Goal: Task Accomplishment & Management: Use online tool/utility

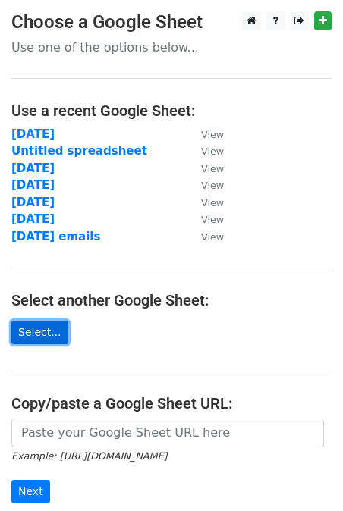
click at [47, 338] on link "Select..." at bounding box center [39, 333] width 57 height 24
click at [43, 341] on link "Select..." at bounding box center [39, 333] width 57 height 24
click at [47, 335] on link "Select..." at bounding box center [39, 333] width 57 height 24
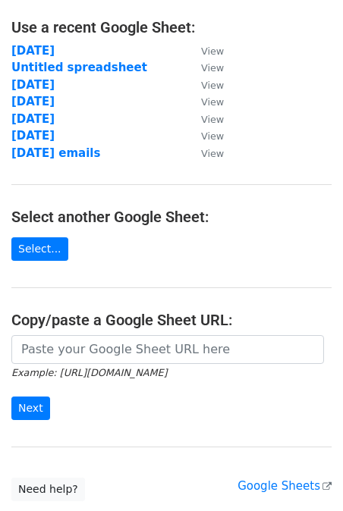
scroll to position [91, 0]
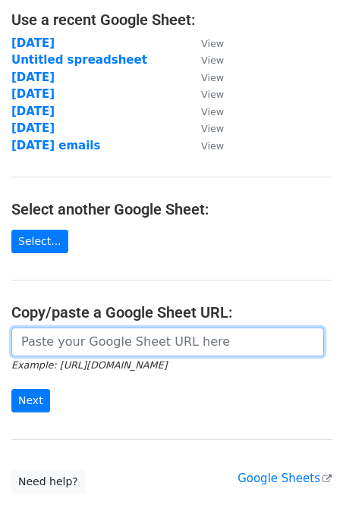
click at [75, 338] on input "url" at bounding box center [167, 342] width 313 height 29
paste input "https://docs.google.com/spreadsheets/d/16HGeSSZBFJH2PA9o08zB2dl7IPMo7m96/edit?g…"
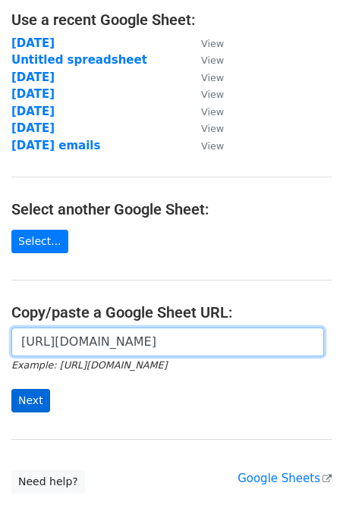
type input "https://docs.google.com/spreadsheets/d/16HGeSSZBFJH2PA9o08zB2dl7IPMo7m96/edit?g…"
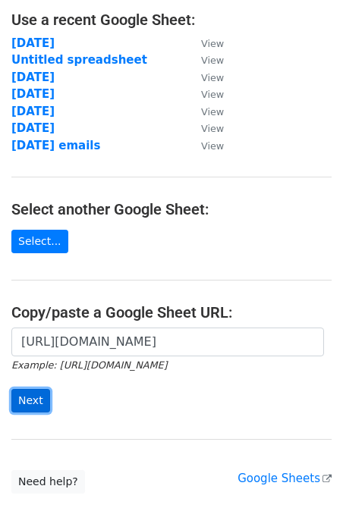
click at [29, 404] on input "Next" at bounding box center [30, 401] width 39 height 24
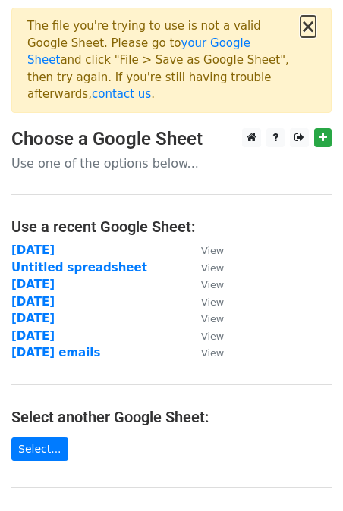
click at [308, 24] on button "×" at bounding box center [308, 26] width 15 height 18
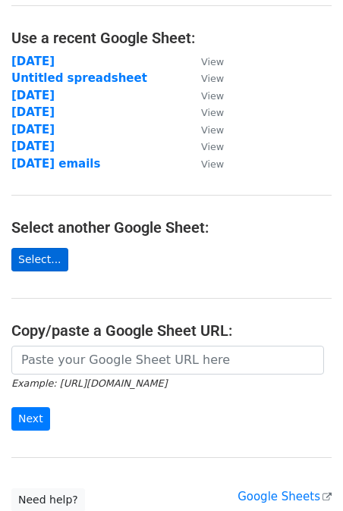
scroll to position [127, 0]
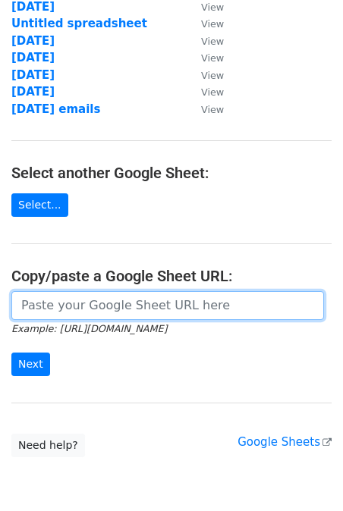
click at [44, 304] on input "url" at bounding box center [167, 305] width 313 height 29
paste input "https://docs.google.com/spreadsheets/d/16HGeSSZBFJH2PA9o08zB2dl7IPMo7m96/edit?g…"
click at [45, 304] on input "https://docs.google.com/spreadsheets/d/16HGeSSZBFJH2PA9o08zB2dl7IPMo7m96/edit?g…" at bounding box center [167, 305] width 313 height 29
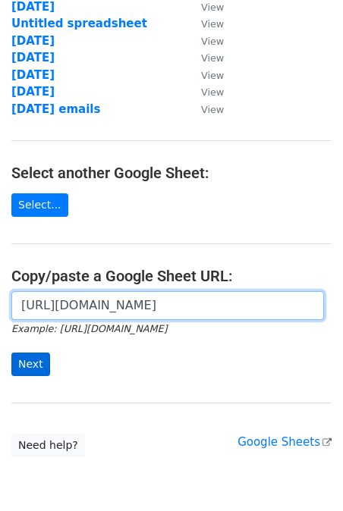
type input "https://docs.google.com/spreadsheets/d/16HGeSSZBFJH2PA9o08zB2dl7IPMo7m96/edit?g…"
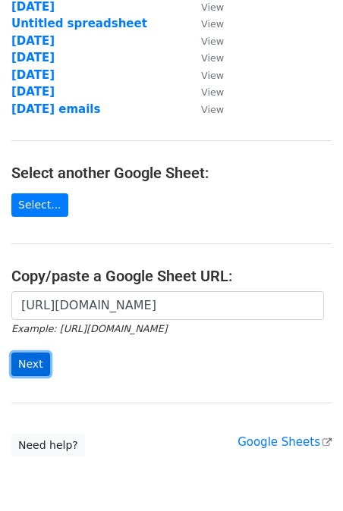
click at [29, 367] on input "Next" at bounding box center [30, 365] width 39 height 24
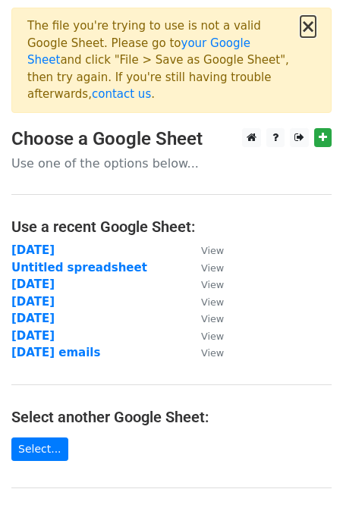
click at [306, 31] on button "×" at bounding box center [308, 26] width 15 height 18
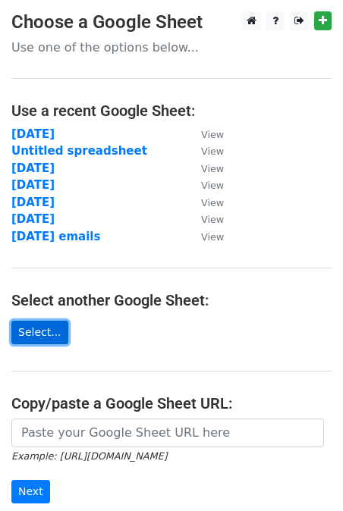
click at [52, 338] on link "Select..." at bounding box center [39, 333] width 57 height 24
click at [39, 331] on link "Select..." at bounding box center [39, 333] width 57 height 24
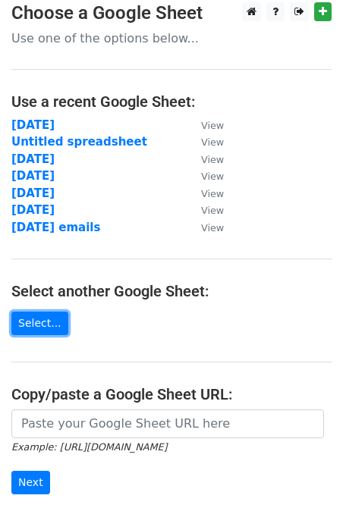
scroll to position [193, 0]
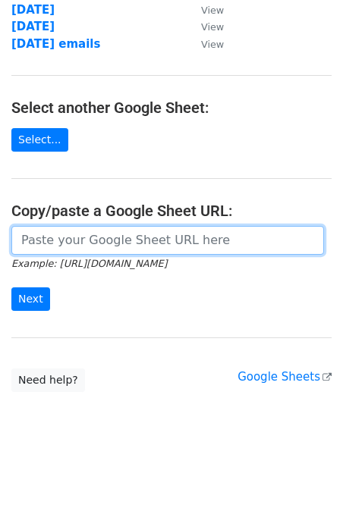
click at [68, 244] on input "url" at bounding box center [167, 240] width 313 height 29
paste input "https://docs.google.com/spreadsheets/d/16HGeSSZBFJH2PA9o08zB2dl7IPMo7m96/edit?u…"
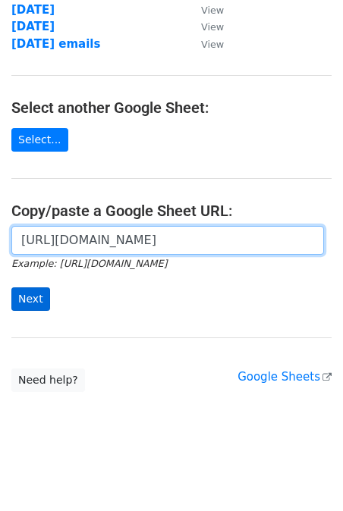
type input "https://docs.google.com/spreadsheets/d/16HGeSSZBFJH2PA9o08zB2dl7IPMo7m96/edit?u…"
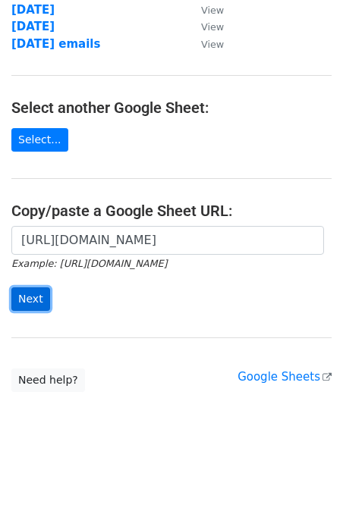
click at [33, 302] on input "Next" at bounding box center [30, 300] width 39 height 24
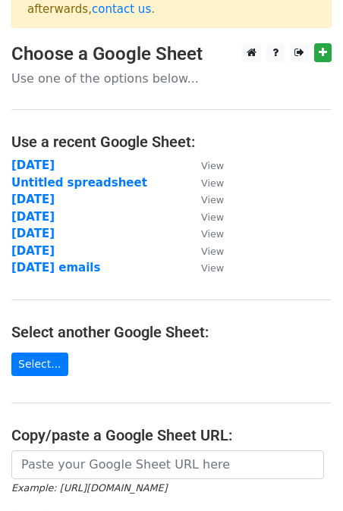
scroll to position [85, 0]
click at [39, 353] on link "Select..." at bounding box center [39, 365] width 57 height 24
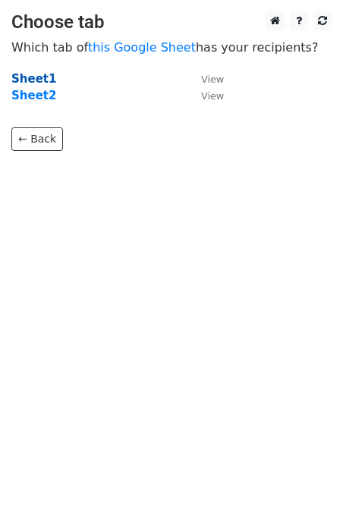
click at [22, 74] on strong "Sheet1" at bounding box center [33, 79] width 45 height 14
